Goal: Find specific page/section: Find specific page/section

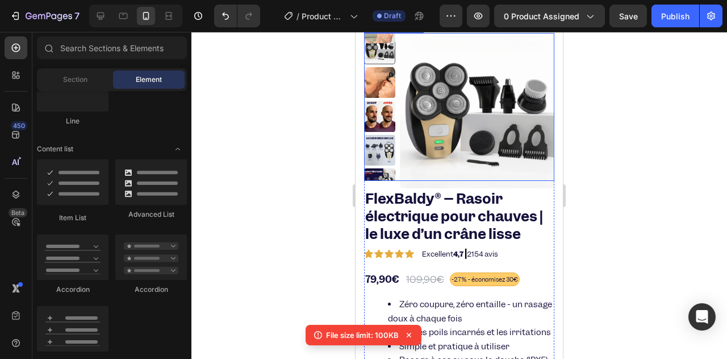
scroll to position [20, 0]
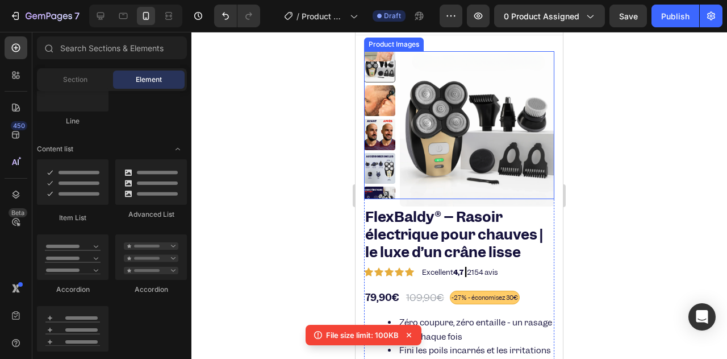
click at [427, 182] on img at bounding box center [477, 128] width 155 height 155
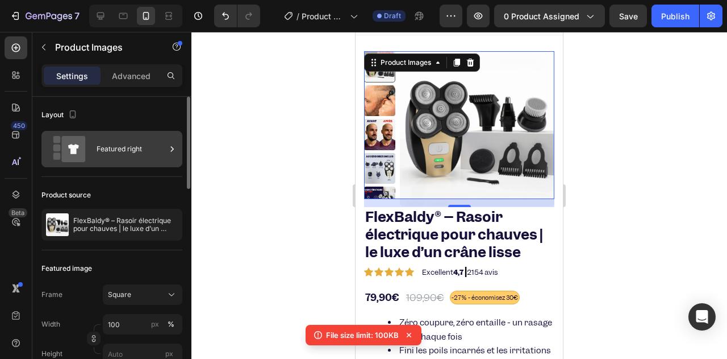
click at [72, 157] on icon at bounding box center [73, 149] width 24 height 26
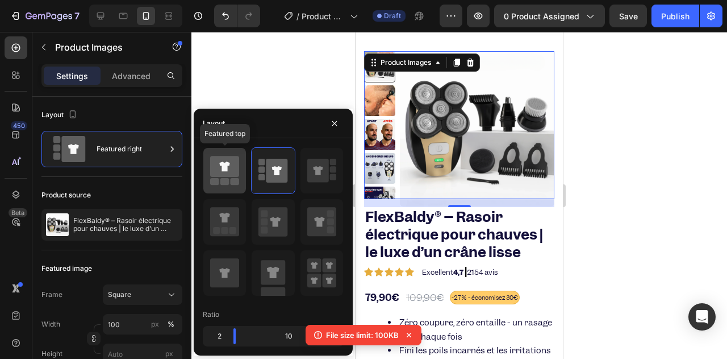
click at [239, 159] on icon at bounding box center [224, 166] width 29 height 21
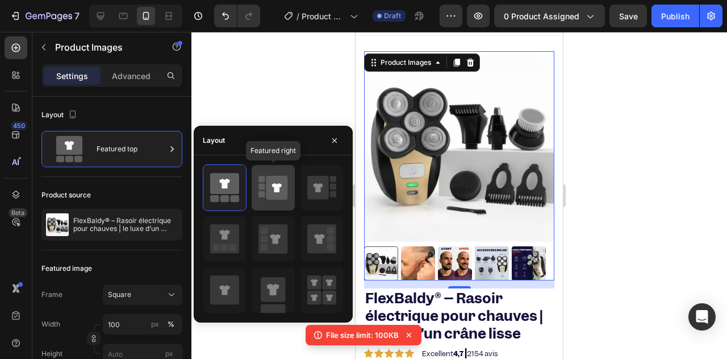
click at [280, 188] on icon at bounding box center [278, 188] width 22 height 24
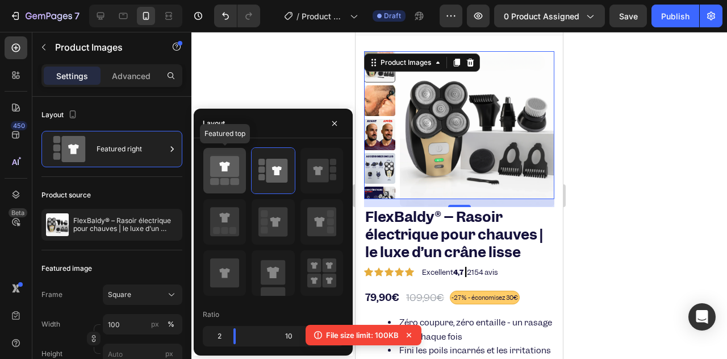
click at [239, 192] on div at bounding box center [224, 170] width 43 height 45
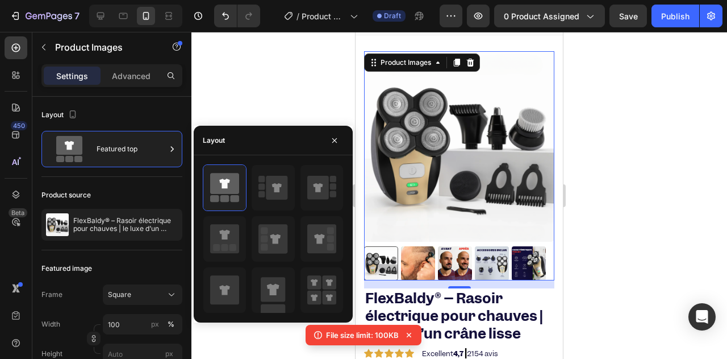
click at [332, 71] on div at bounding box center [460, 195] width 536 height 327
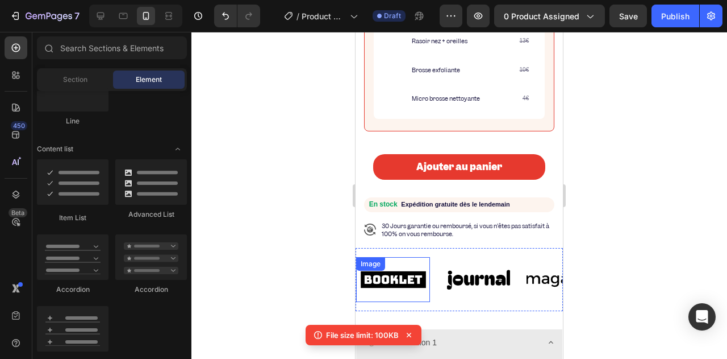
scroll to position [615, 0]
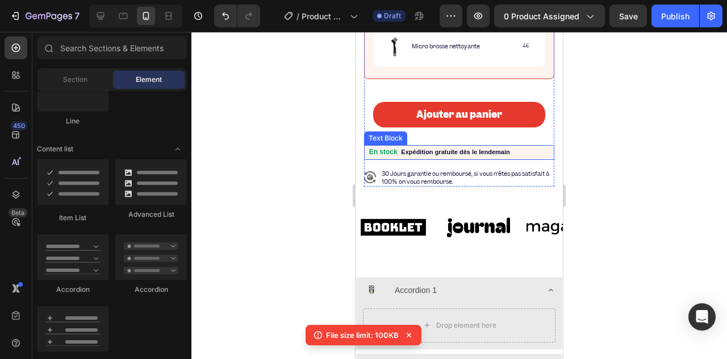
click at [373, 154] on span "En stock" at bounding box center [383, 152] width 28 height 8
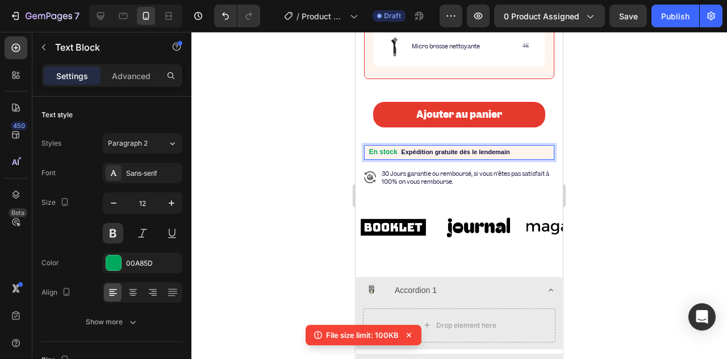
click at [372, 156] on span "En stock" at bounding box center [383, 152] width 28 height 8
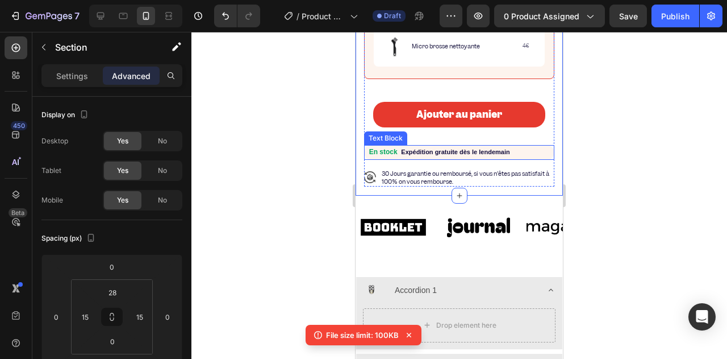
click at [380, 154] on span "En stock" at bounding box center [383, 152] width 28 height 8
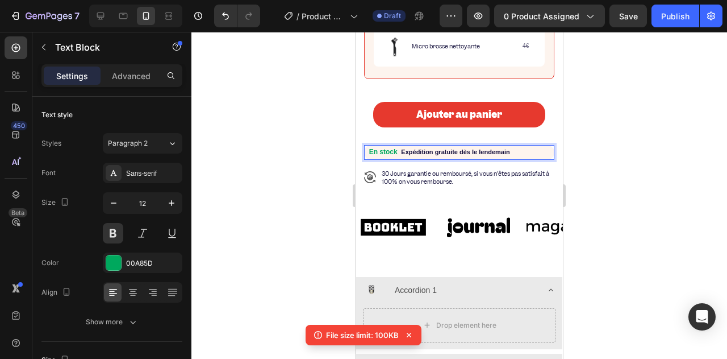
click at [373, 156] on span "En stock" at bounding box center [383, 152] width 28 height 8
click at [461, 231] on img at bounding box center [479, 226] width 74 height 31
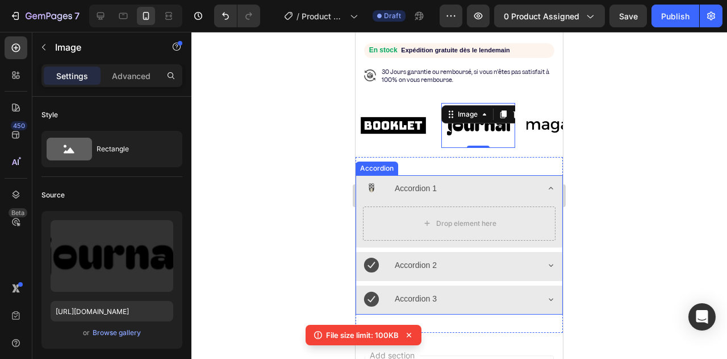
scroll to position [718, 0]
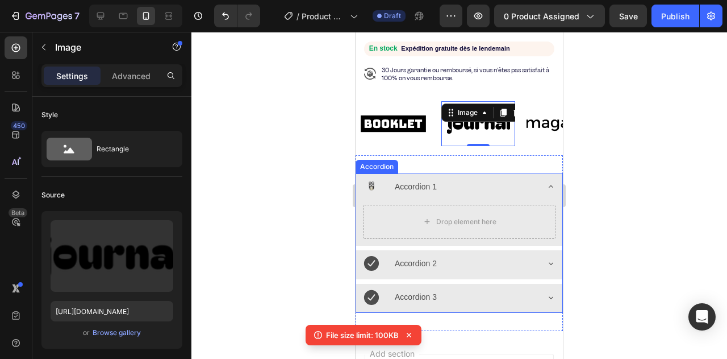
click at [369, 187] on image at bounding box center [366, 185] width 18 height 16
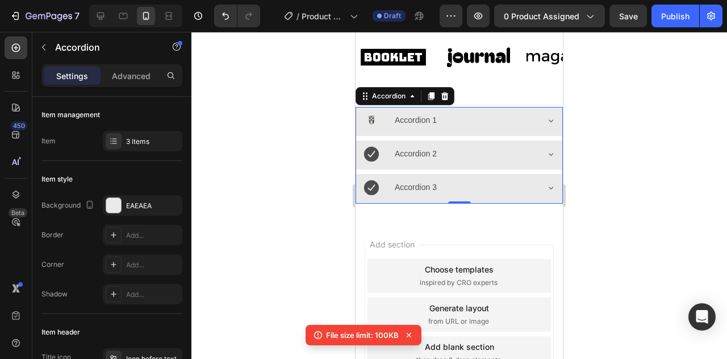
scroll to position [890, 0]
